Goal: Check status: Check status

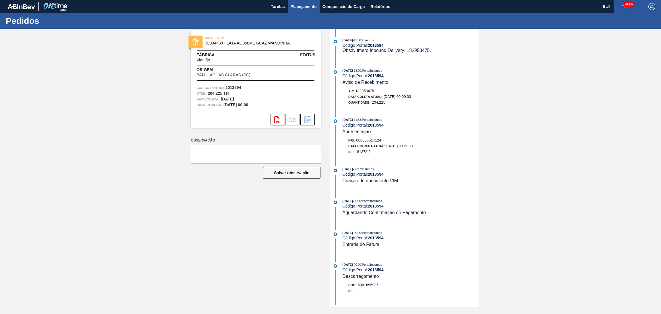
click at [307, 4] on span "Planejamento" at bounding box center [304, 6] width 26 height 7
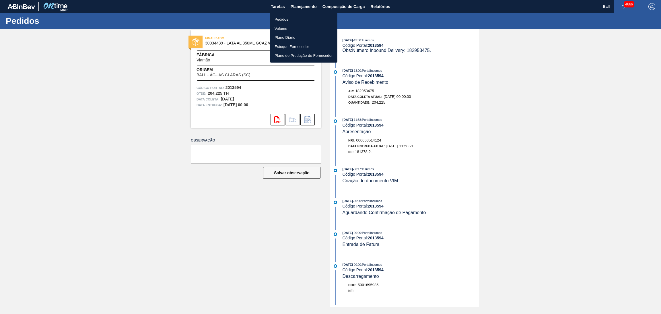
click at [296, 18] on li "Pedidos" at bounding box center [303, 19] width 67 height 9
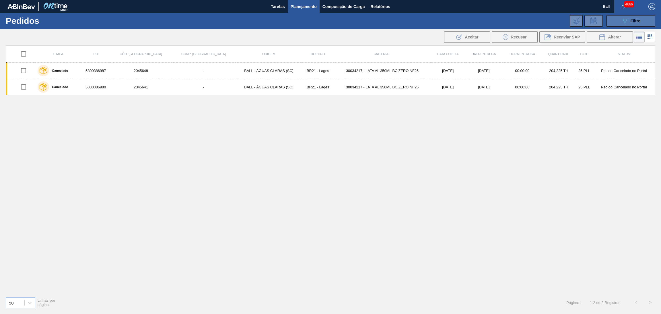
click at [441, 19] on button "089F7B8B-B2A5-4AFE-B5C0-19BA573D28AC Filtro" at bounding box center [631, 20] width 49 height 11
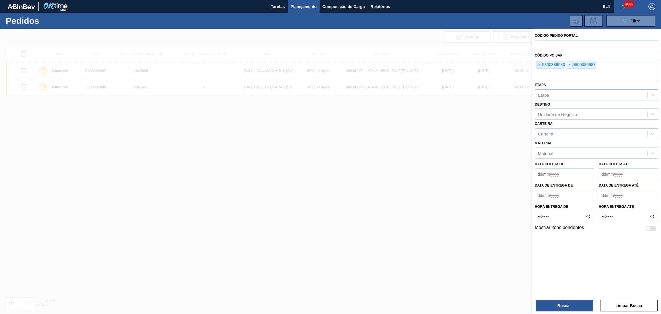
click at [441, 63] on span "×" at bounding box center [539, 64] width 5 height 7
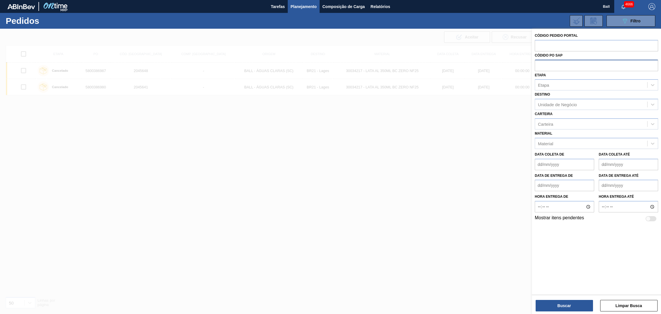
paste input "5800390991"
type input "5800390991"
click at [441, 209] on button "Buscar" at bounding box center [564, 305] width 57 height 11
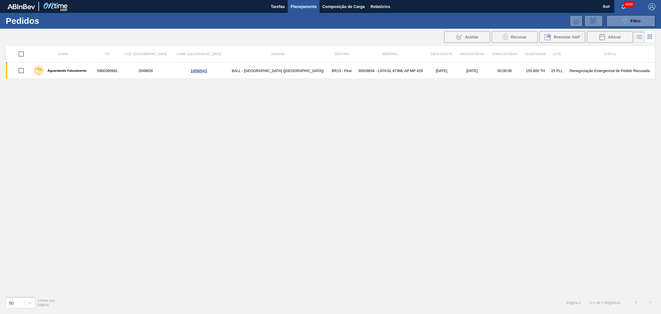
click at [441, 36] on icon at bounding box center [650, 36] width 7 height 7
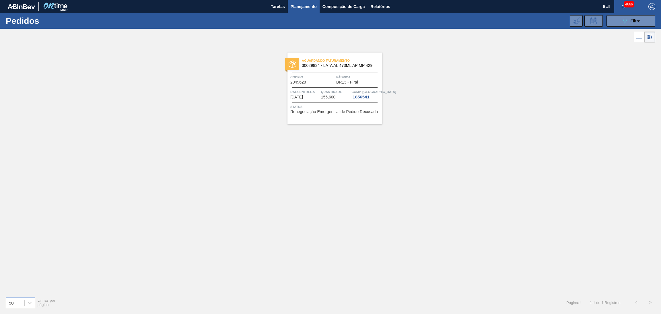
click at [323, 83] on div "Código 2049628" at bounding box center [312, 79] width 44 height 10
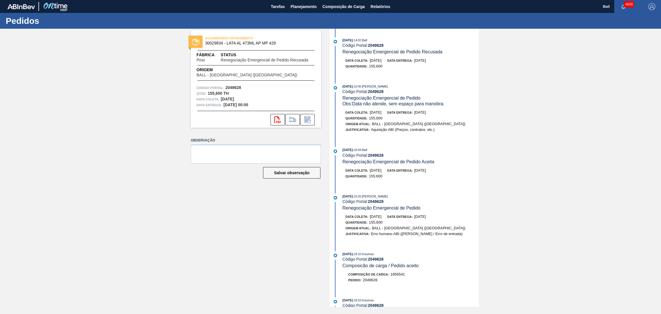
drag, startPoint x: 444, startPoint y: 173, endPoint x: 351, endPoint y: 171, distance: 93.0
click at [351, 171] on div "Data coleta: 13/10/2025 Data entrega: 13/10/2025" at bounding box center [414, 171] width 136 height 6
drag, startPoint x: 391, startPoint y: 180, endPoint x: 391, endPoint y: 183, distance: 3.4
click at [391, 179] on div "Quantidade : 155,600" at bounding box center [414, 176] width 136 height 6
click at [441, 209] on div "AGUARDANDO FATURAMENTO 30029834 - LATA AL 473ML AP MP 429 Fábrica Piraí Status …" at bounding box center [330, 168] width 661 height 278
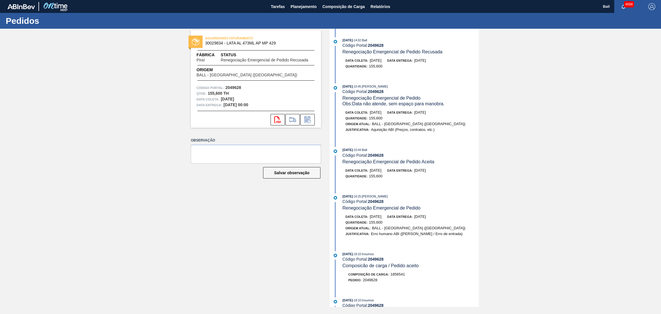
click at [441, 147] on div "AGUARDANDO FATURAMENTO 30029834 - LATA AL 473ML AP MP 429 Fábrica Piraí Status …" at bounding box center [330, 168] width 661 height 278
